Goal: Information Seeking & Learning: Learn about a topic

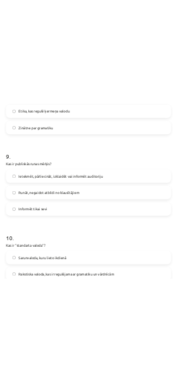
scroll to position [1672, 0]
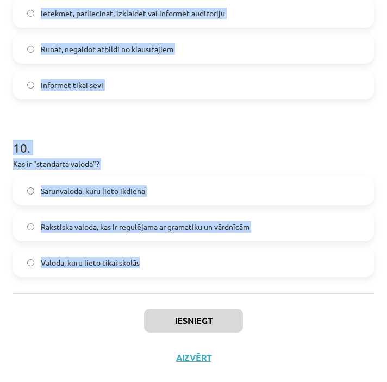
drag, startPoint x: 14, startPoint y: 90, endPoint x: 151, endPoint y: 281, distance: 234.9
copy form "2 . Lor ip dolorsita? Cons adipisci elitsedd Eiu tempo incidid utla etdo magnaa…"
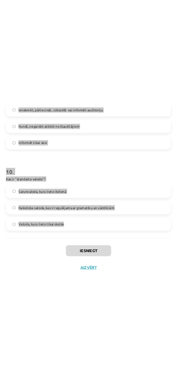
scroll to position [1765, 0]
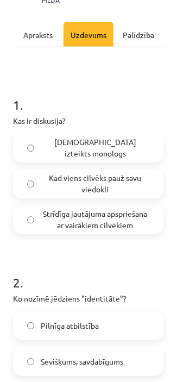
scroll to position [191, 0]
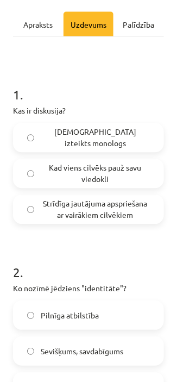
click at [124, 221] on span "Strīdīga jautājuma apspriešana ar vairākiem cilvēkiem" at bounding box center [95, 209] width 109 height 23
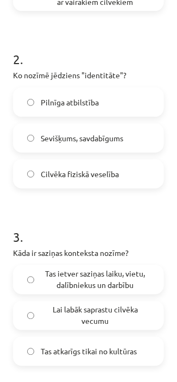
scroll to position [394, 0]
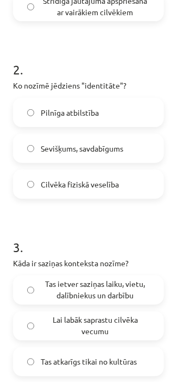
click at [71, 154] on span "Sevišķums, savdabīgums" at bounding box center [82, 148] width 83 height 11
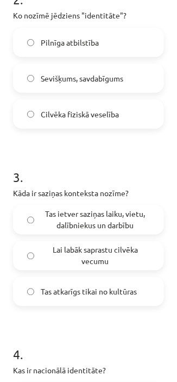
scroll to position [469, 0]
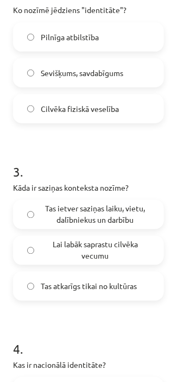
click at [130, 226] on span "Tas ietver saziņas laiku, vietu, dalībniekus un darbību" at bounding box center [95, 214] width 109 height 23
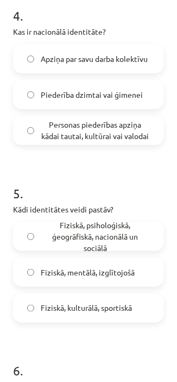
scroll to position [806, 0]
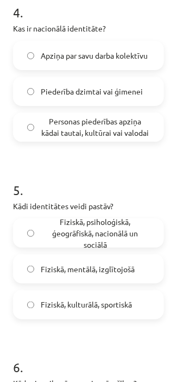
click at [117, 134] on span "Personas piederības apziņa kādai tautai, kultūrai vai valodai" at bounding box center [95, 127] width 109 height 23
click at [109, 245] on span "Fiziskā, psiholoģiskā, ģeogrāfiskā, nacionālā un sociālā" at bounding box center [95, 233] width 109 height 34
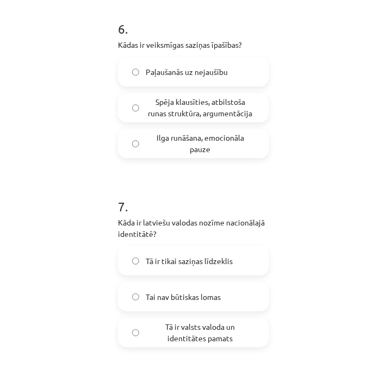
scroll to position [1150, 0]
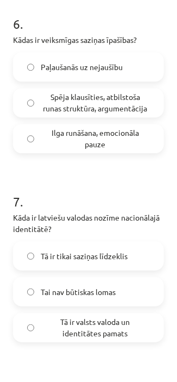
click at [109, 114] on span "Spēja klausīties, atbilstoša runas struktūra, argumentācija" at bounding box center [95, 102] width 109 height 23
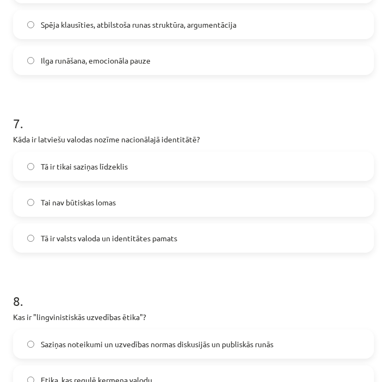
scroll to position [1159, 0]
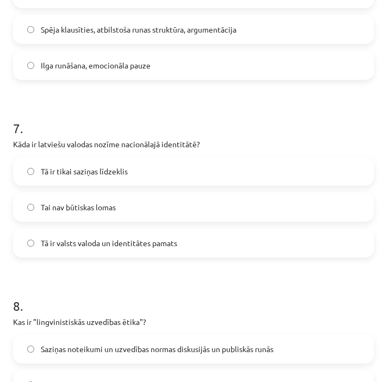
click at [176, 249] on label "Tā ir valsts valoda un identitātes pamats" at bounding box center [193, 242] width 358 height 27
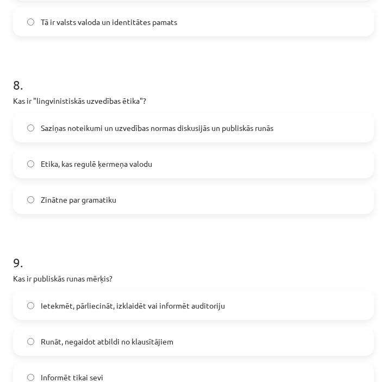
scroll to position [1380, 0]
click at [240, 128] on span "Saziņas noteikumi un uzvedības normas diskusijās un publiskās runās" at bounding box center [157, 127] width 232 height 11
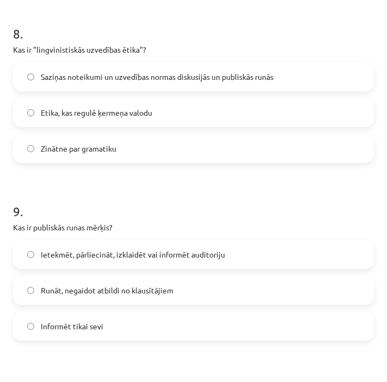
scroll to position [1426, 0]
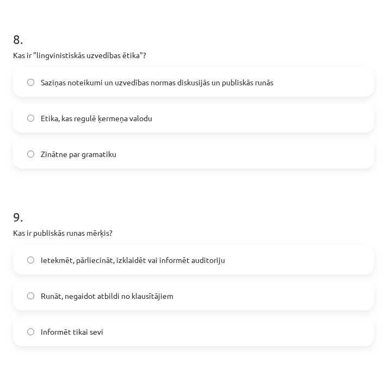
click at [185, 272] on label "Ietekmēt, pārliecināt, izklaidēt vai informēt auditoriju" at bounding box center [193, 259] width 358 height 27
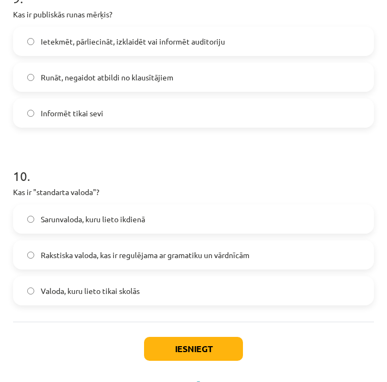
scroll to position [1672, 0]
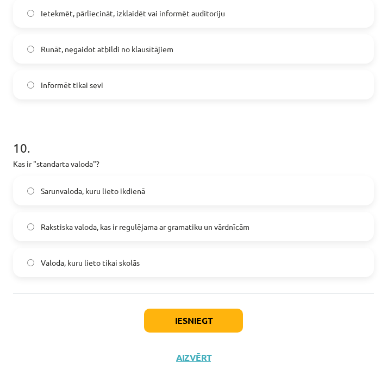
click at [211, 233] on label "Rakstiska valoda, kas ir regulējama ar gramatiku un vārdnīcām" at bounding box center [193, 226] width 358 height 27
click at [182, 308] on button "Iesniegt" at bounding box center [193, 320] width 99 height 24
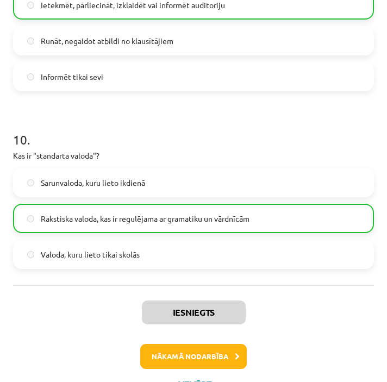
scroll to position [1707, 0]
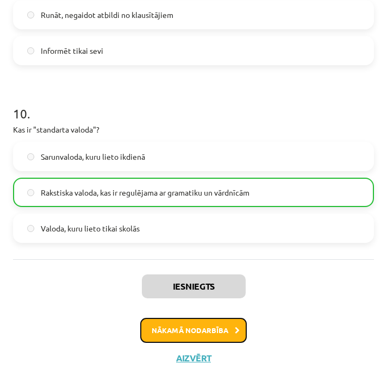
click at [186, 327] on button "Nākamā nodarbība" at bounding box center [193, 330] width 106 height 25
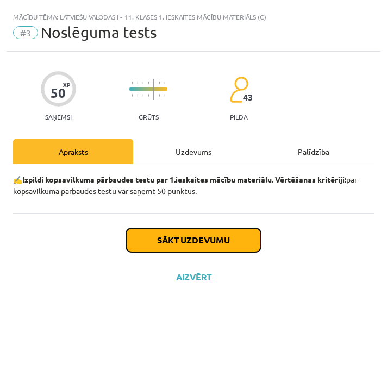
click at [227, 250] on button "Sākt uzdevumu" at bounding box center [193, 240] width 135 height 24
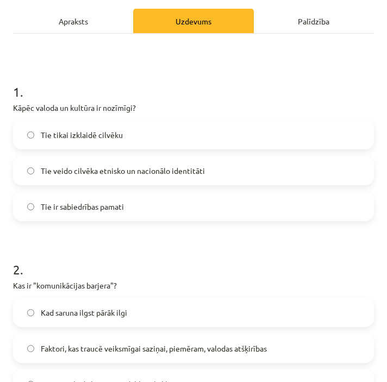
scroll to position [130, 0]
click at [172, 176] on label "Tie veido cilvēka etnisko un nacionālo identitāti" at bounding box center [193, 170] width 358 height 27
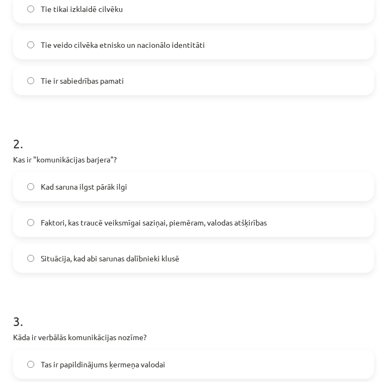
scroll to position [259, 0]
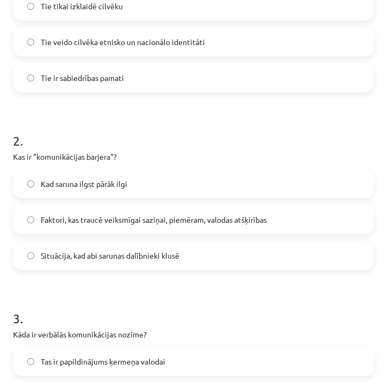
click at [210, 208] on label "Faktori, kas traucē veiksmīgai saziņai, piemēram, valodas atšķirības" at bounding box center [193, 219] width 358 height 27
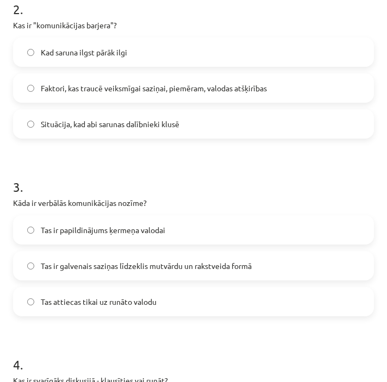
scroll to position [395, 0]
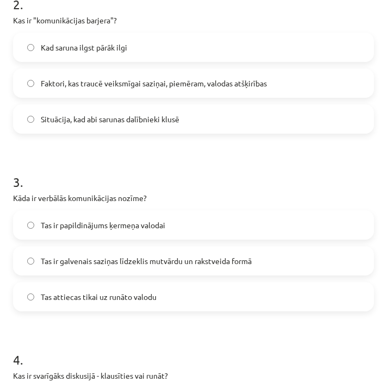
click at [174, 250] on label "Tas ir galvenais saziņas līdzeklis mutvārdu un rakstveida formā" at bounding box center [193, 260] width 358 height 27
click at [148, 223] on span "Tas ir papildinājums ķermeņa valodai" at bounding box center [103, 224] width 124 height 11
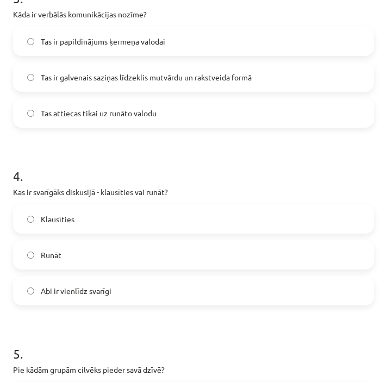
scroll to position [586, 0]
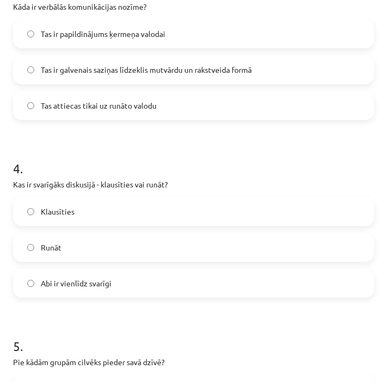
click at [108, 216] on label "Klausīties" at bounding box center [193, 211] width 358 height 27
click at [95, 276] on label "Abi ir vienlīdz svarīgi" at bounding box center [193, 282] width 358 height 27
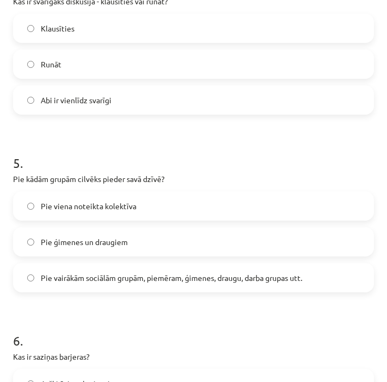
scroll to position [772, 0]
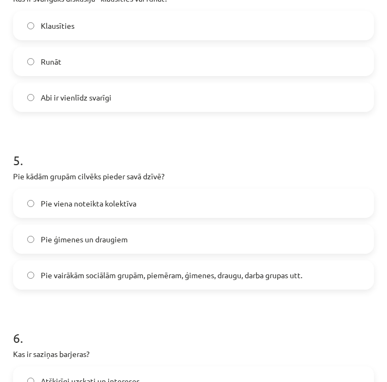
click at [166, 281] on label "Pie vairākām sociālām grupām, piemēram, ģimenes, draugu, darba grupas utt." at bounding box center [193, 274] width 358 height 27
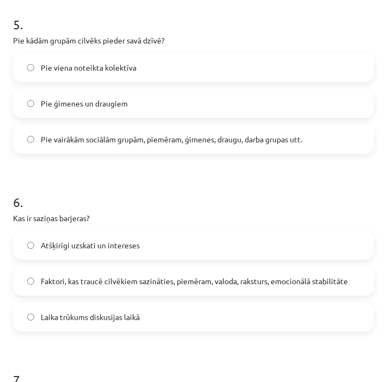
scroll to position [916, 0]
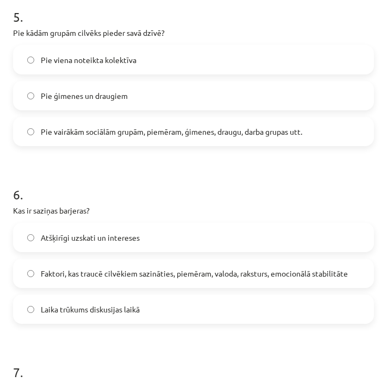
click at [230, 265] on label "Faktori, kas traucē cilvēkiem sazināties, piemēram, valoda, raksturs, emocionāl…" at bounding box center [193, 273] width 358 height 27
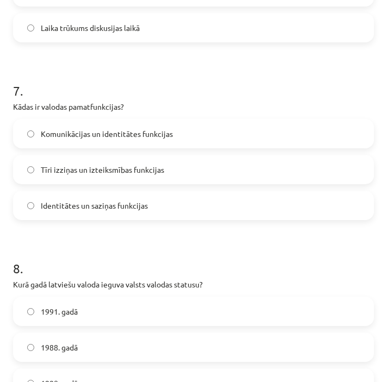
scroll to position [1234, 0]
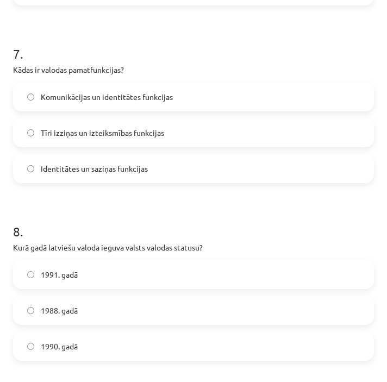
click at [122, 163] on span "Identitātes un saziņas funkcijas" at bounding box center [94, 168] width 107 height 11
click at [268, 97] on label "Komunikācijas un identitātes funkcijas" at bounding box center [193, 96] width 358 height 27
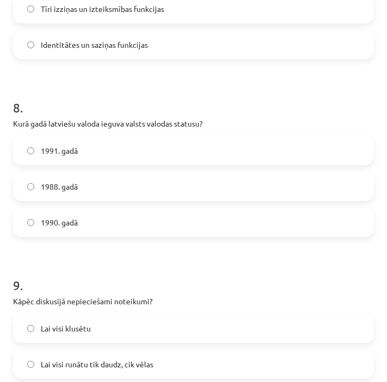
scroll to position [1362, 0]
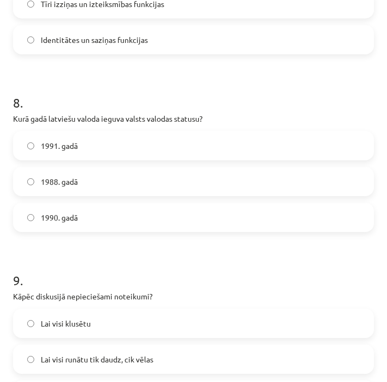
click at [113, 149] on label "1991. gadā" at bounding box center [193, 145] width 358 height 27
click at [93, 181] on label "1988. gadā" at bounding box center [193, 181] width 358 height 27
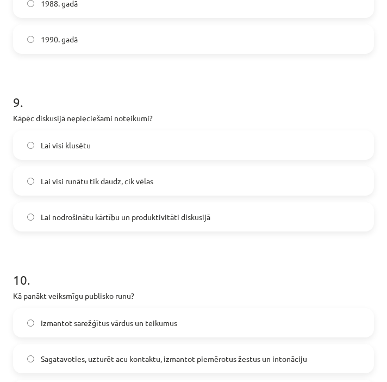
scroll to position [1549, 0]
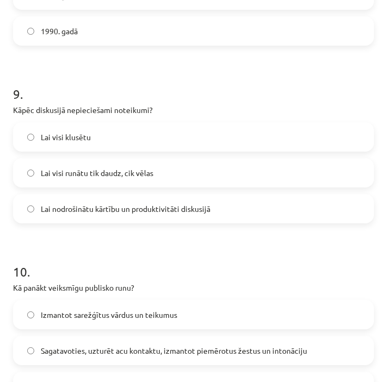
click at [292, 217] on label "Lai nodrošinātu kārtību un produktivitāti diskusijā" at bounding box center [193, 208] width 358 height 27
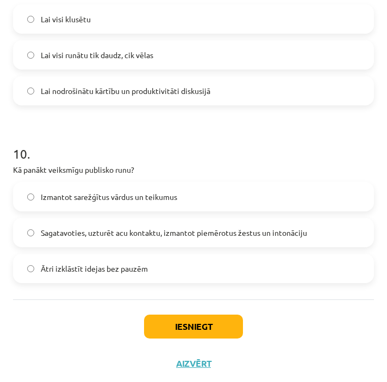
scroll to position [1669, 0]
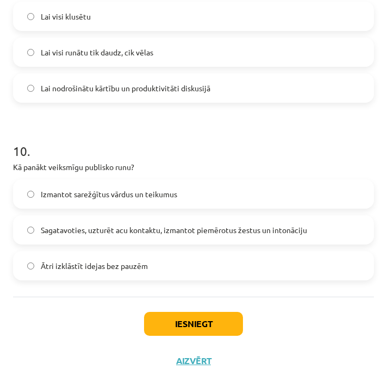
click at [250, 226] on span "Sagatavoties, uzturēt acu kontaktu, izmantot piemērotus žestus un intonāciju" at bounding box center [174, 229] width 266 height 11
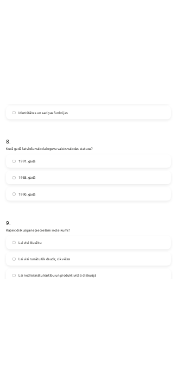
scroll to position [1672, 0]
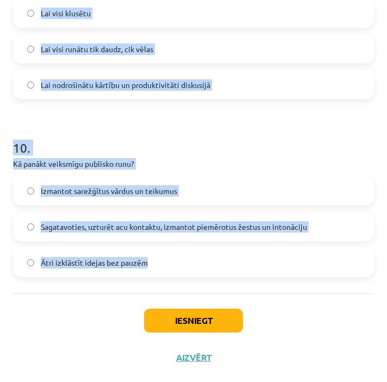
drag, startPoint x: 15, startPoint y: 188, endPoint x: 176, endPoint y: 258, distance: 175.8
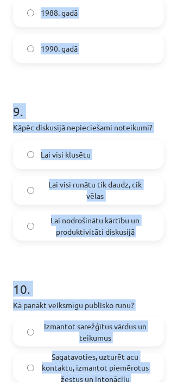
scroll to position [1618, 0]
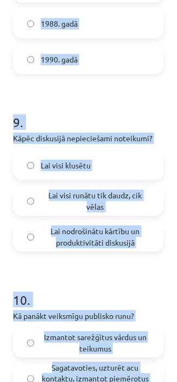
click at [148, 121] on h1 "9 ." at bounding box center [88, 113] width 151 height 34
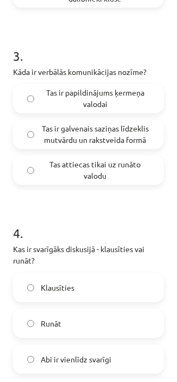
scroll to position [588, 0]
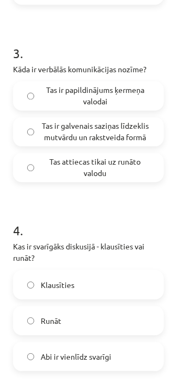
click at [116, 143] on span "Tas ir galvenais saziņas līdzeklis mutvārdu un rakstveida formā" at bounding box center [95, 132] width 109 height 23
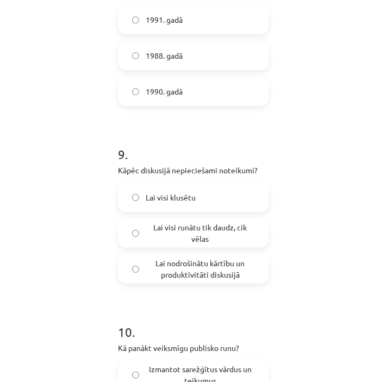
scroll to position [1829, 0]
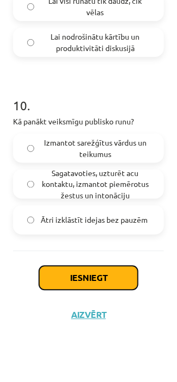
click at [108, 280] on button "Iesniegt" at bounding box center [88, 278] width 99 height 24
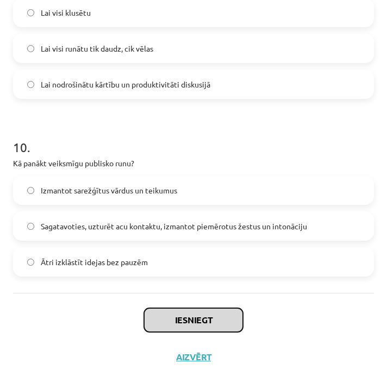
scroll to position [1672, 0]
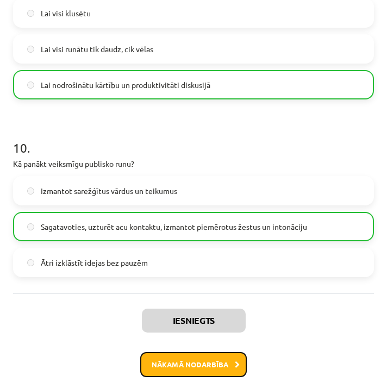
click at [200, 363] on button "Nākamā nodarbība" at bounding box center [193, 364] width 106 height 25
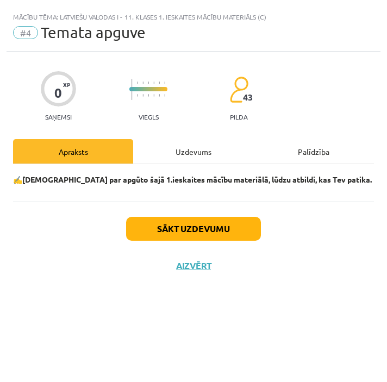
scroll to position [0, 0]
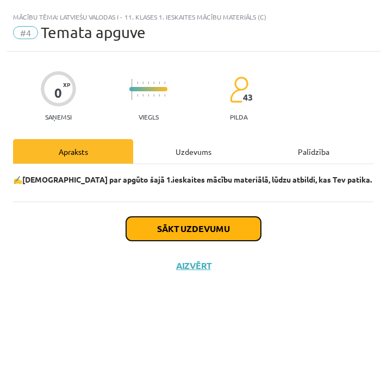
click at [227, 238] on button "Sākt uzdevumu" at bounding box center [193, 229] width 135 height 24
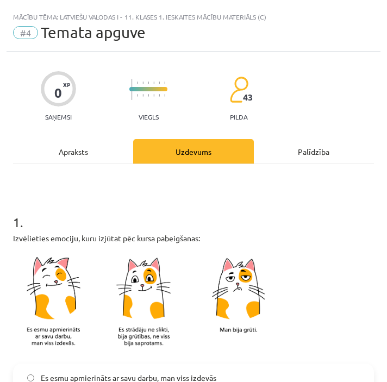
click at [223, 230] on div "1 . Izvēlieties emociju, kuru izjūtat pēc kursa pabeigšanas: Es esmu apmierināt…" at bounding box center [193, 329] width 361 height 269
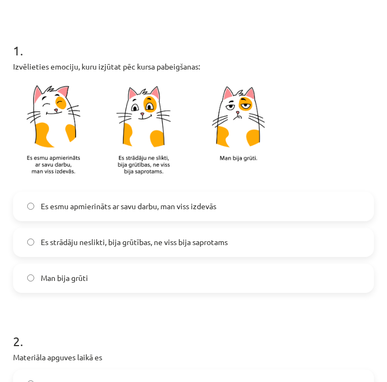
scroll to position [173, 0]
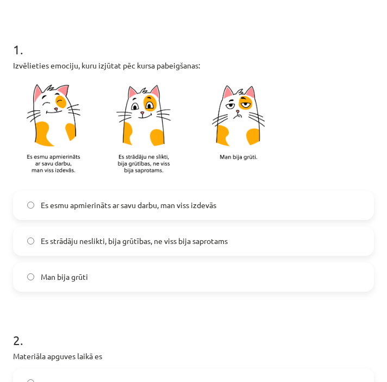
click at [156, 208] on span "Es esmu apmierināts ar savu darbu, man viss izdevās" at bounding box center [128, 204] width 175 height 11
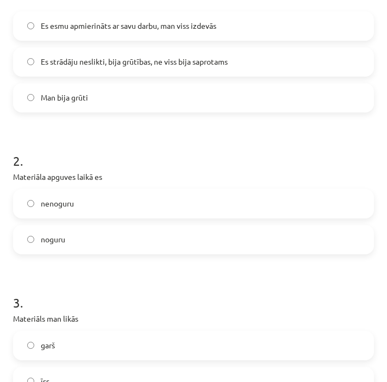
scroll to position [364, 0]
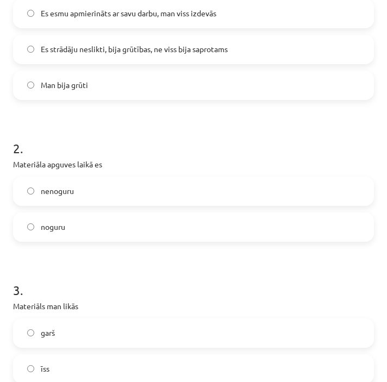
click at [159, 218] on label "noguru" at bounding box center [193, 226] width 358 height 27
click at [166, 185] on label "nenoguru" at bounding box center [193, 191] width 358 height 27
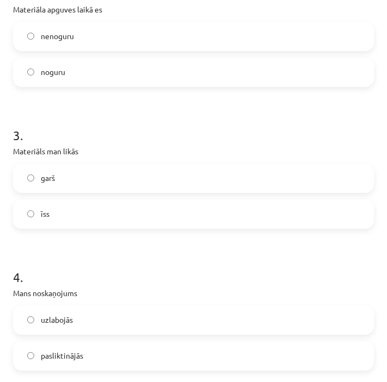
scroll to position [563, 0]
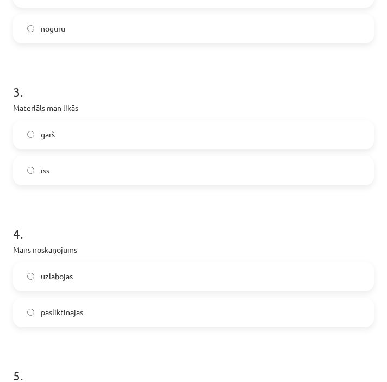
click at [131, 134] on label "garš" at bounding box center [193, 134] width 358 height 27
click at [58, 274] on span "uzlabojās" at bounding box center [57, 275] width 32 height 11
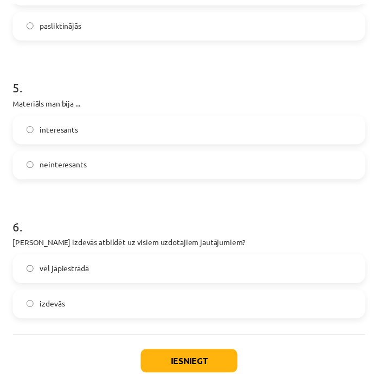
scroll to position [895, 0]
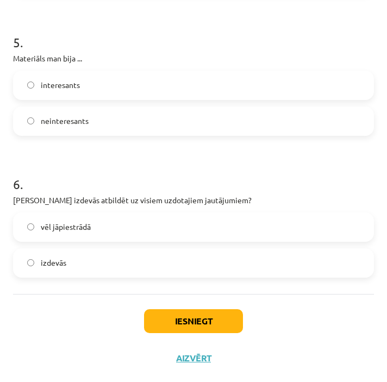
click at [95, 93] on label "interesants" at bounding box center [193, 85] width 358 height 27
click at [65, 263] on span "izdevās" at bounding box center [54, 262] width 26 height 11
click at [203, 320] on button "Iesniegt" at bounding box center [193, 321] width 99 height 24
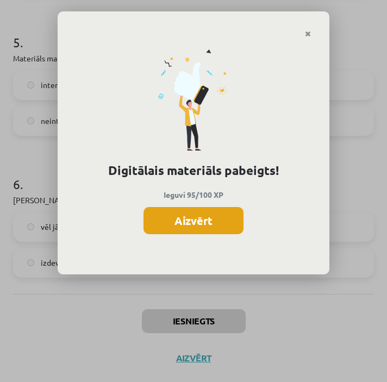
click at [168, 224] on button "Aizvērt" at bounding box center [193, 220] width 100 height 27
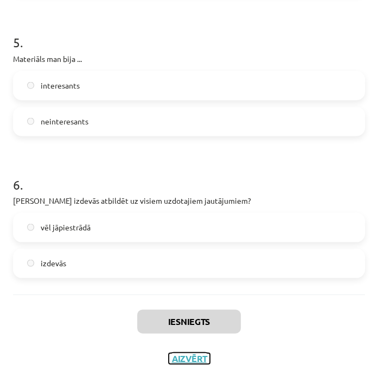
click at [183, 356] on button "Aizvērt" at bounding box center [189, 357] width 41 height 11
